Goal: Communication & Community: Answer question/provide support

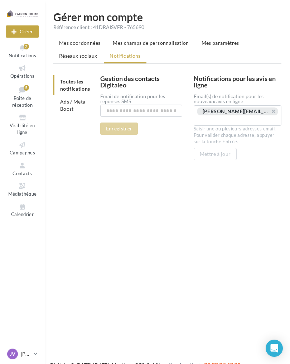
click at [22, 52] on button "Notifications 2" at bounding box center [22, 51] width 33 height 18
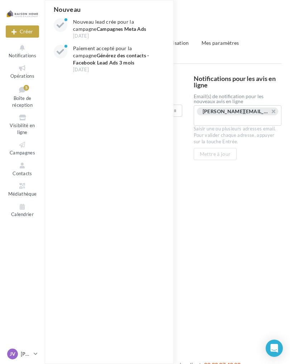
click at [121, 30] on strong "Campagnes Meta Ads" at bounding box center [122, 29] width 50 height 6
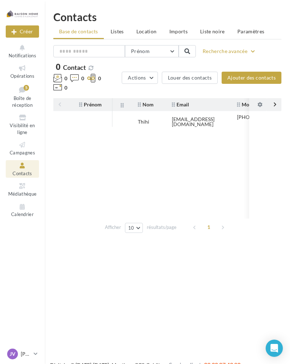
click at [24, 99] on span "Boîte de réception" at bounding box center [22, 101] width 20 height 13
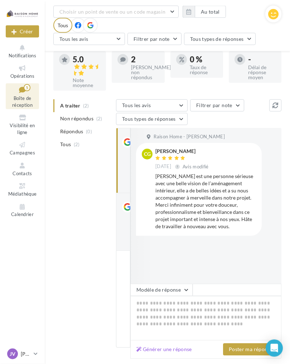
scroll to position [63, 0]
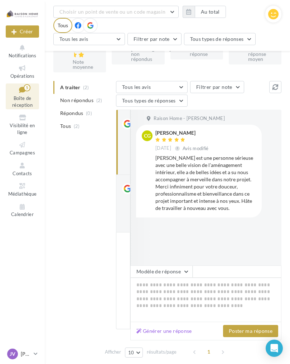
click at [179, 334] on button "Générer une réponse" at bounding box center [164, 331] width 61 height 9
type textarea "**********"
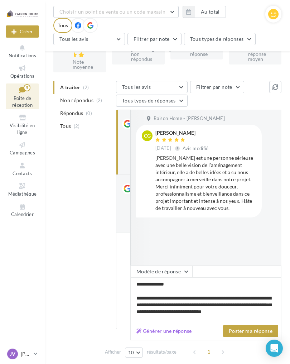
click at [86, 102] on span "Non répondus" at bounding box center [76, 100] width 33 height 7
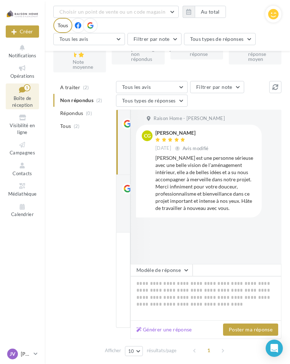
click at [125, 193] on icon at bounding box center [128, 189] width 8 height 8
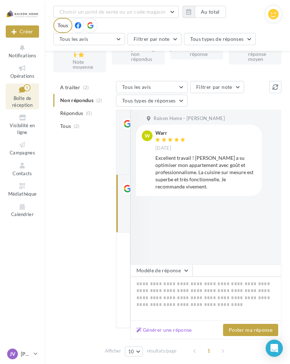
scroll to position [72, 0]
